Goal: Task Accomplishment & Management: Manage account settings

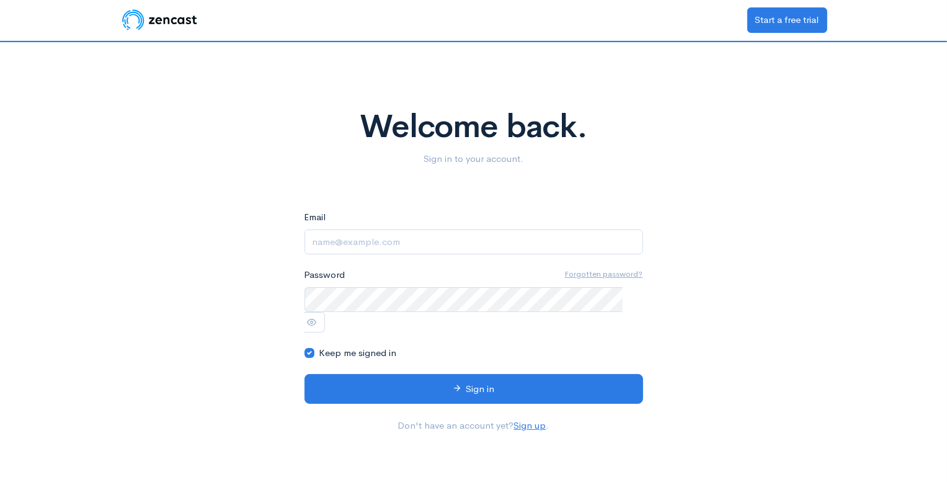
click at [462, 248] on input "Email" at bounding box center [474, 242] width 339 height 25
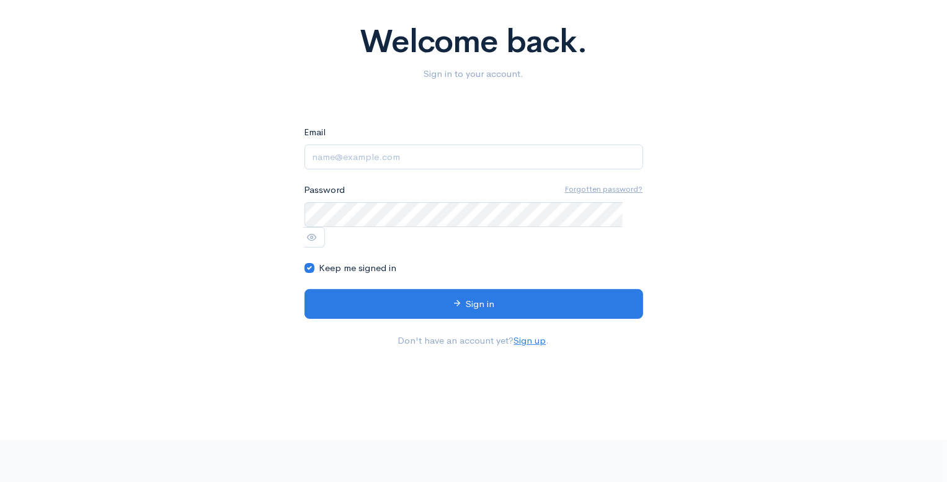
scroll to position [88, 0]
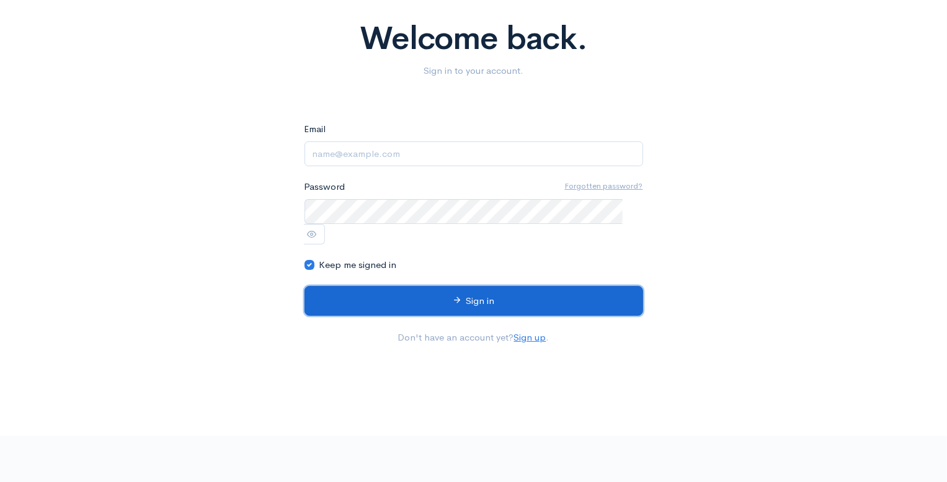
click at [474, 286] on button "Sign in" at bounding box center [474, 301] width 339 height 30
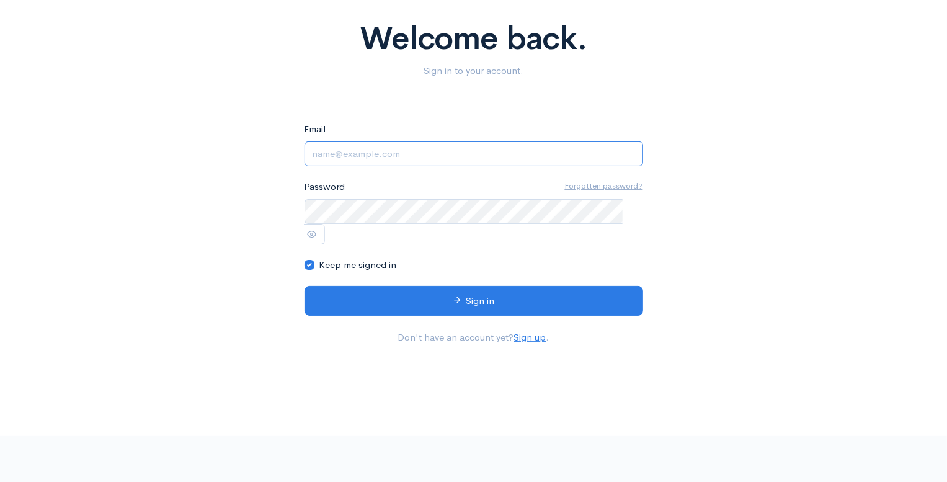
click at [417, 154] on input "Email" at bounding box center [474, 153] width 339 height 25
click at [411, 153] on input "Email" at bounding box center [474, 153] width 339 height 25
type input "m"
type input "hans@mola-solutions.com"
click at [305, 286] on button "Sign in" at bounding box center [474, 301] width 339 height 30
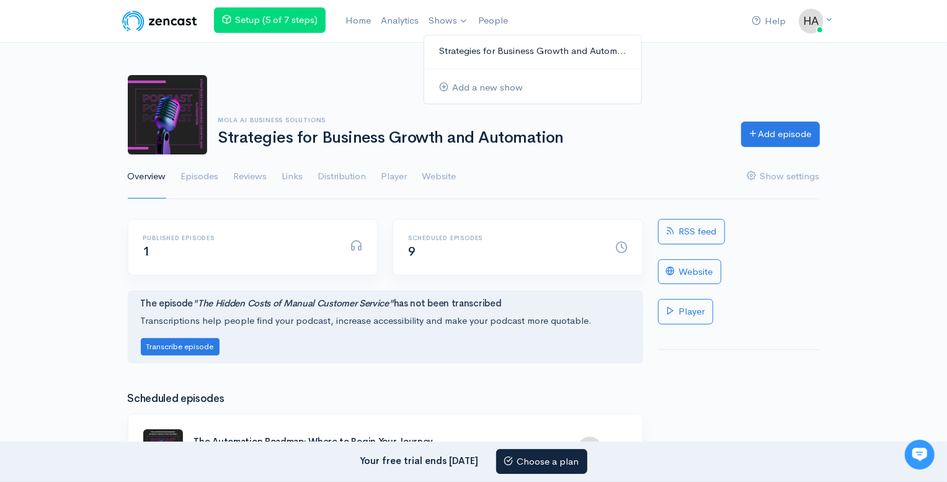
click at [457, 45] on link "Strategies for Business Growth and Autom..." at bounding box center [532, 51] width 217 height 22
